Goal: Information Seeking & Learning: Check status

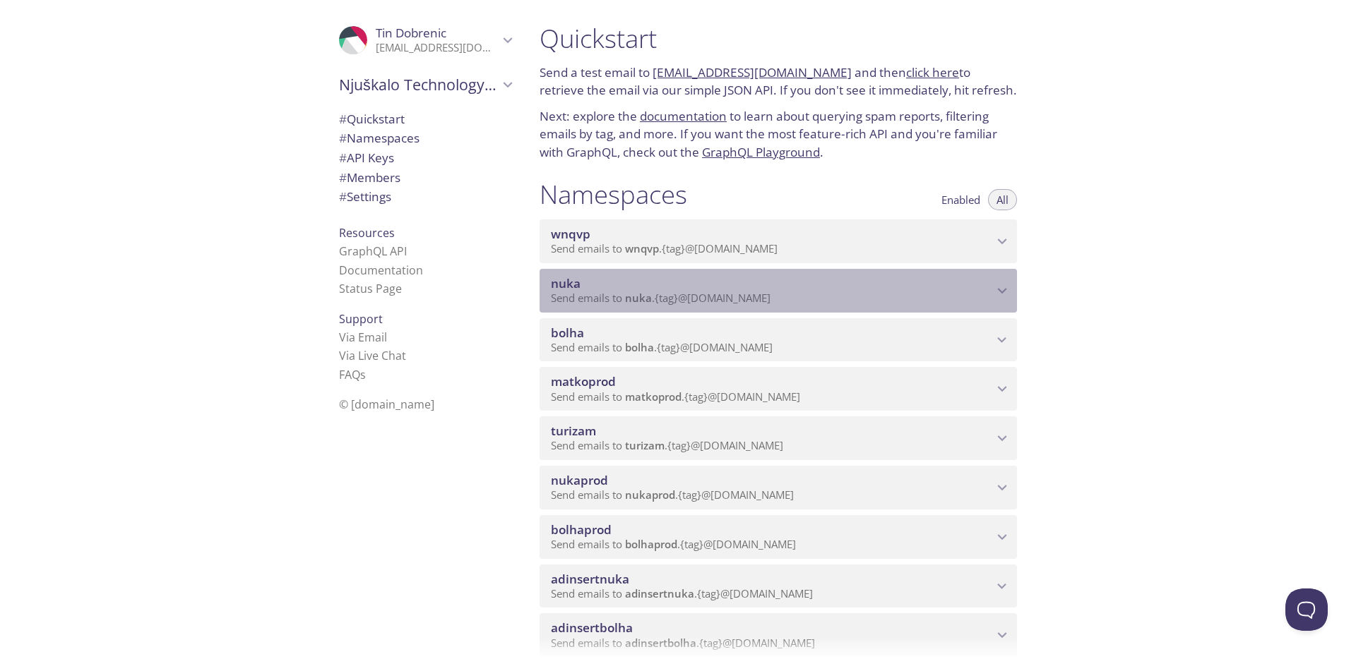
click at [818, 297] on p "Send emails to nuka . {tag} @[DOMAIN_NAME]" at bounding box center [772, 299] width 442 height 14
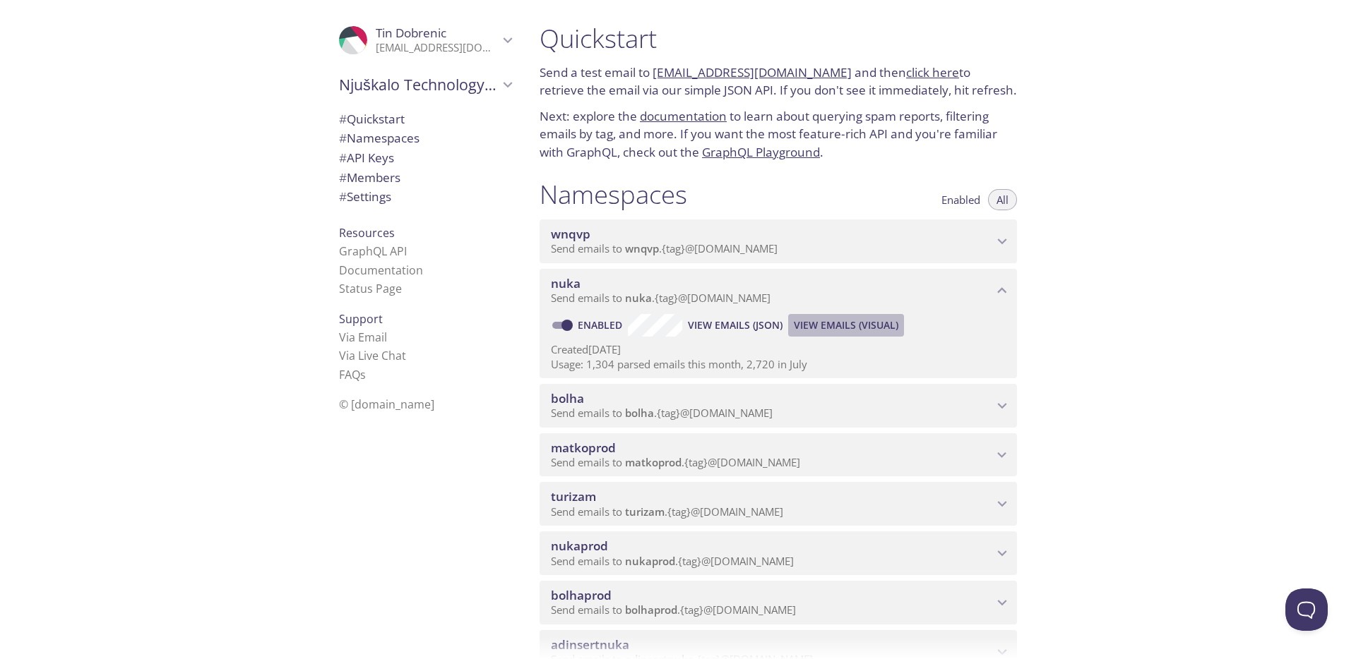
click at [827, 326] on span "View Emails (Visual)" at bounding box center [846, 325] width 104 height 17
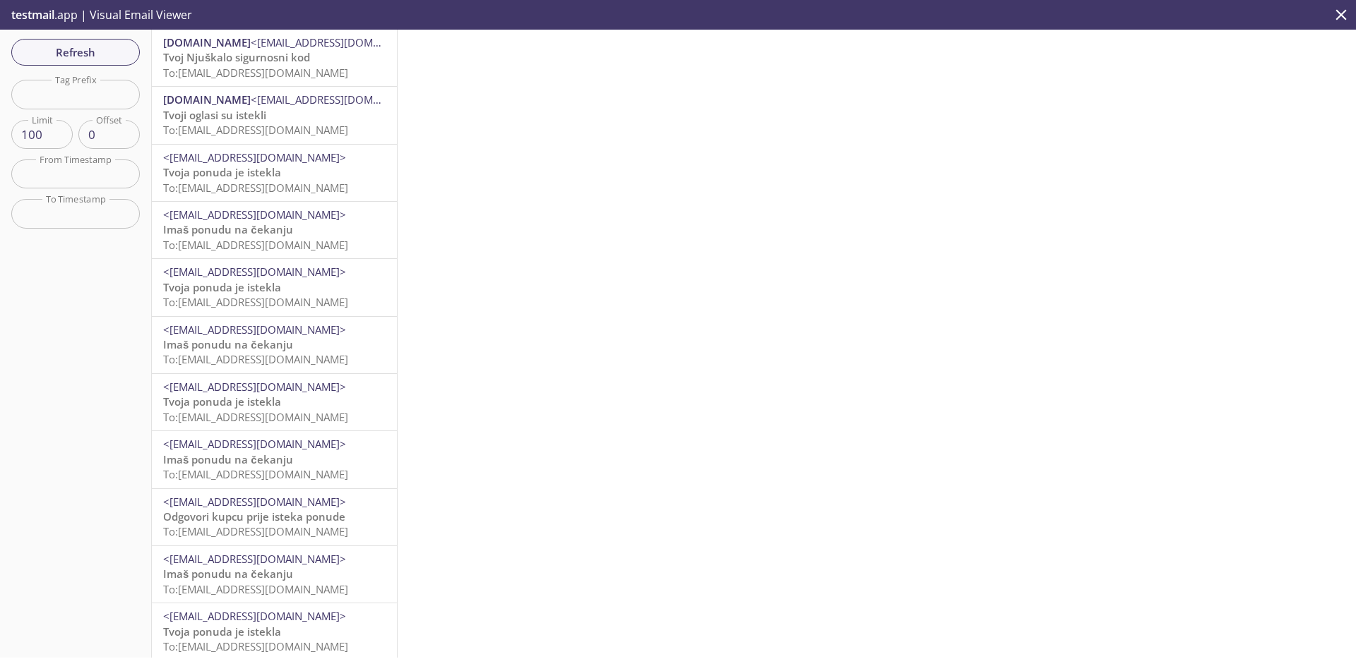
click at [299, 71] on span "To: [EMAIL_ADDRESS][DOMAIN_NAME]" at bounding box center [255, 73] width 185 height 14
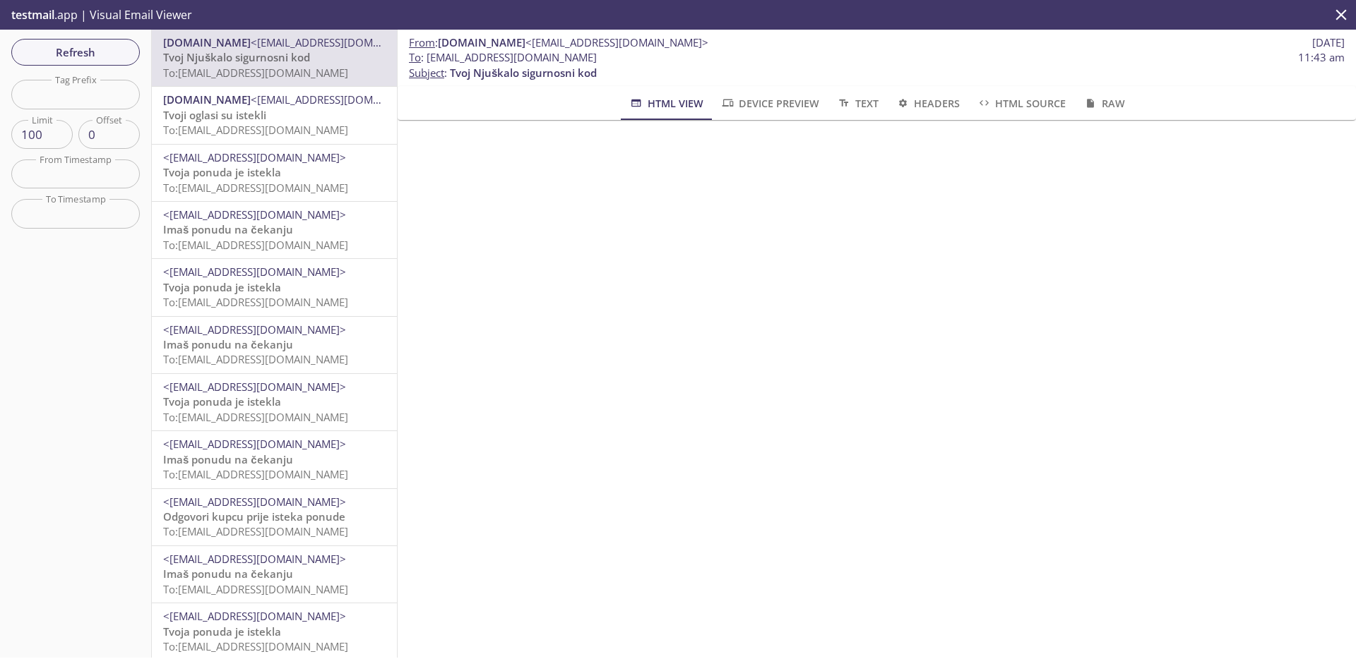
click at [287, 127] on span "To: [EMAIL_ADDRESS][DOMAIN_NAME]" at bounding box center [255, 130] width 185 height 14
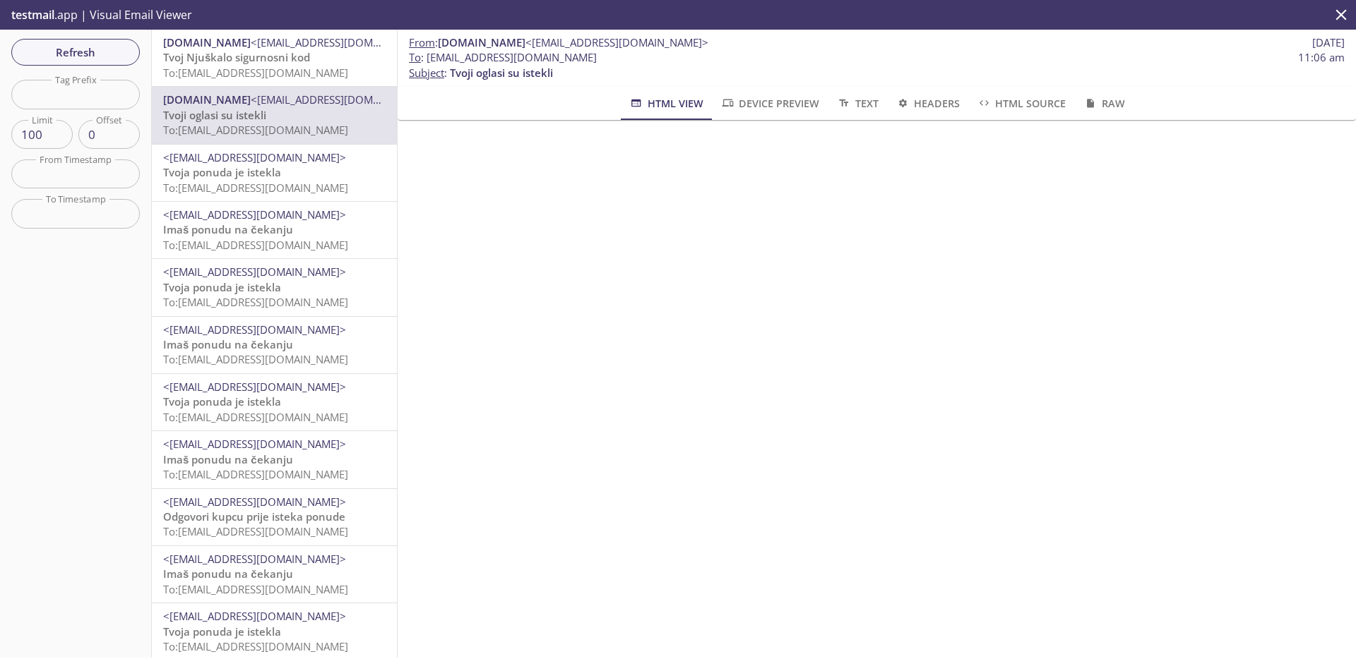
click at [1346, 18] on icon "close" at bounding box center [1341, 15] width 18 height 18
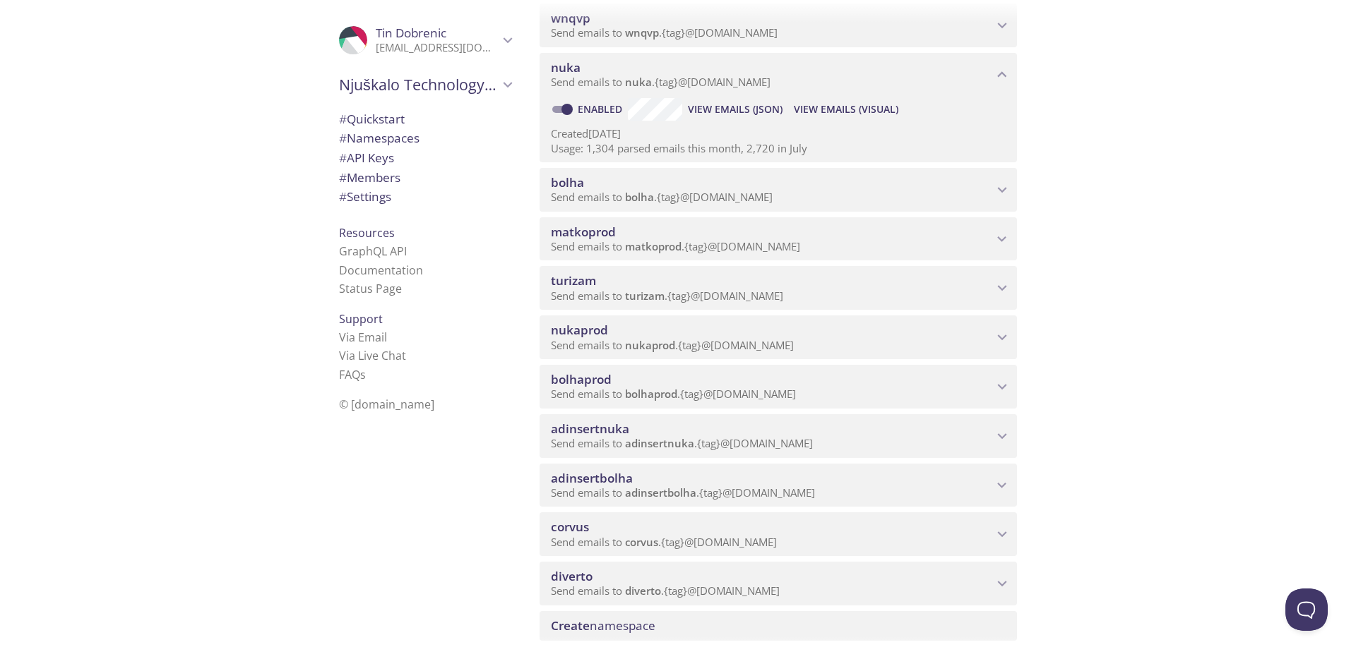
scroll to position [213, 0]
click at [674, 331] on span "nukaprod" at bounding box center [772, 333] width 442 height 16
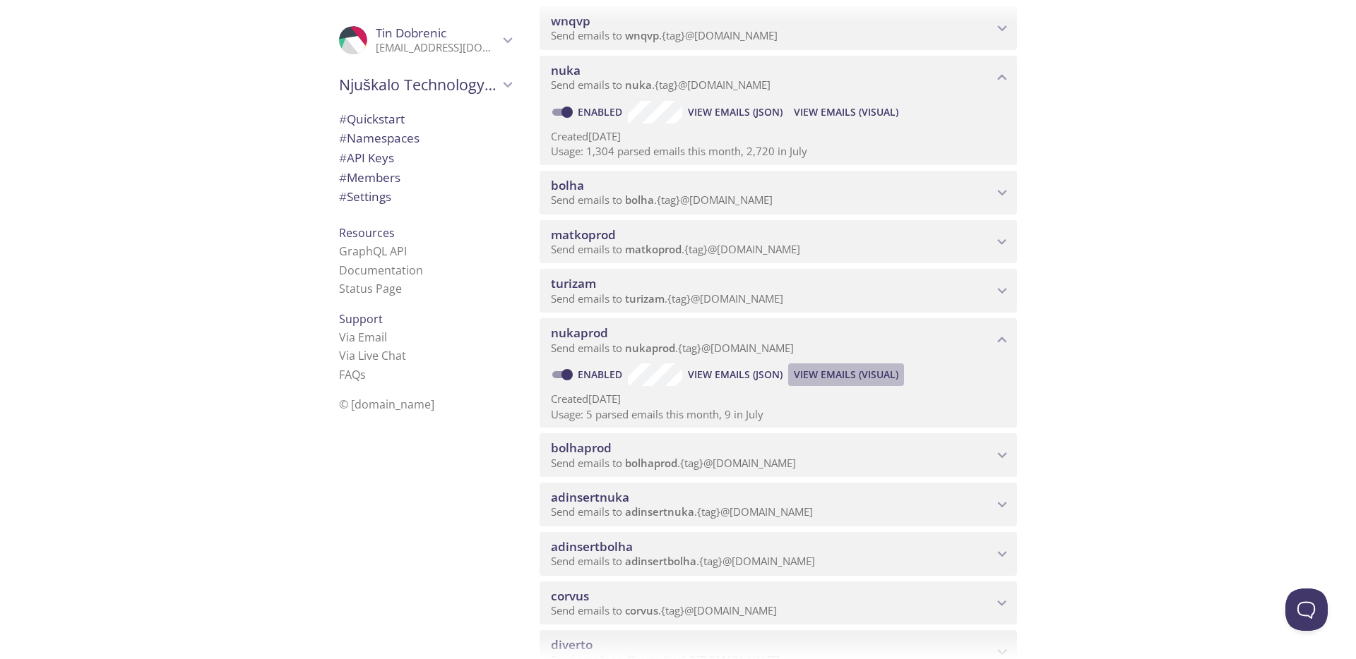
click at [837, 376] on span "View Emails (Visual)" at bounding box center [846, 374] width 104 height 17
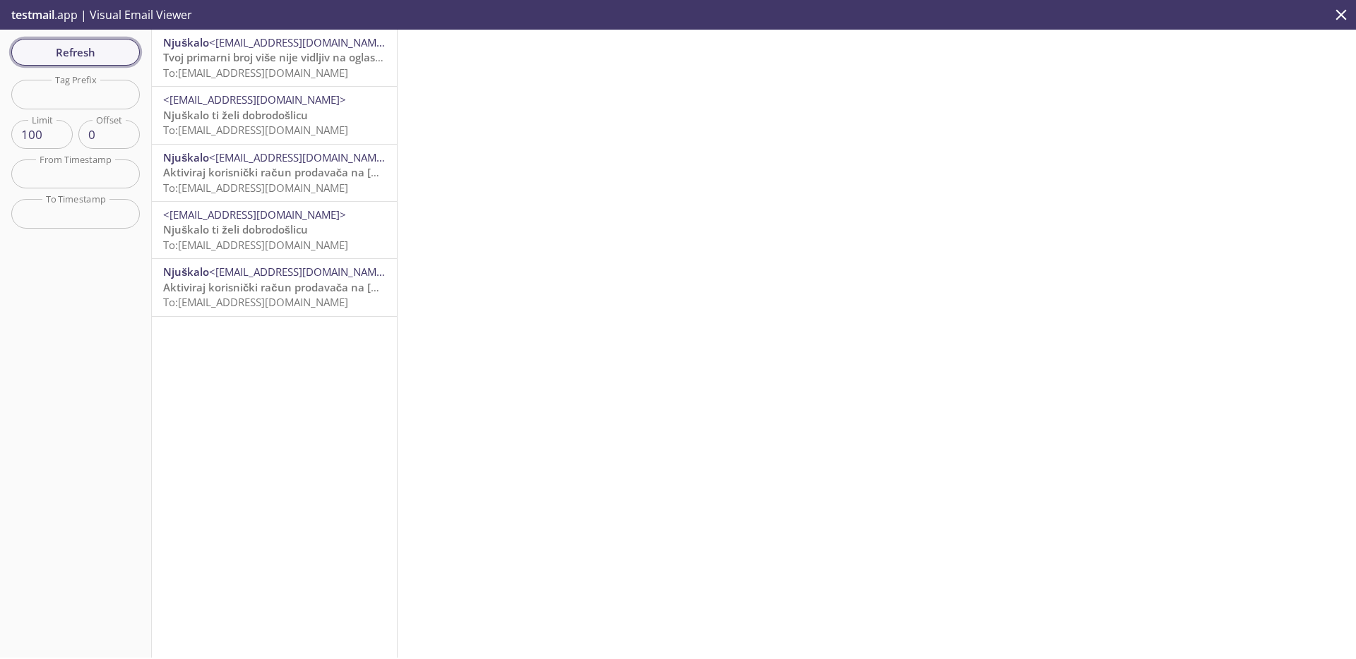
click at [97, 64] on button "Refresh" at bounding box center [75, 52] width 128 height 27
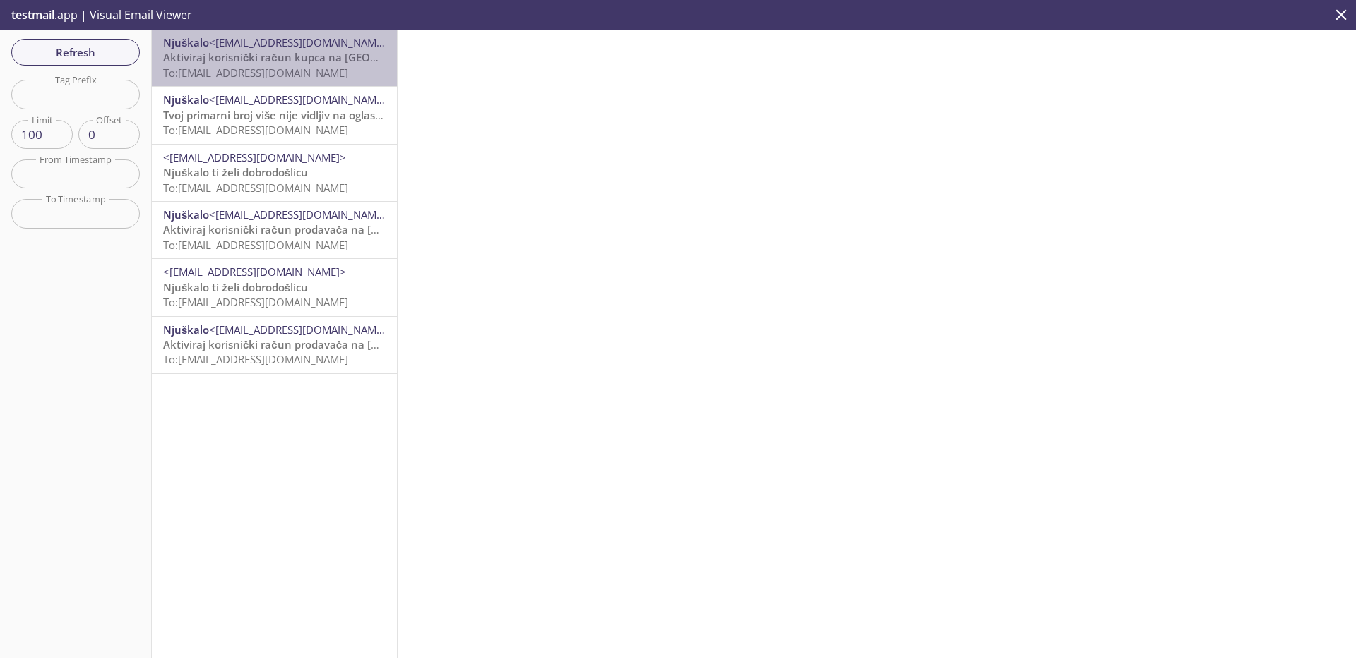
click at [276, 66] on span "To: [EMAIL_ADDRESS][DOMAIN_NAME]" at bounding box center [255, 73] width 185 height 14
